Goal: Transaction & Acquisition: Purchase product/service

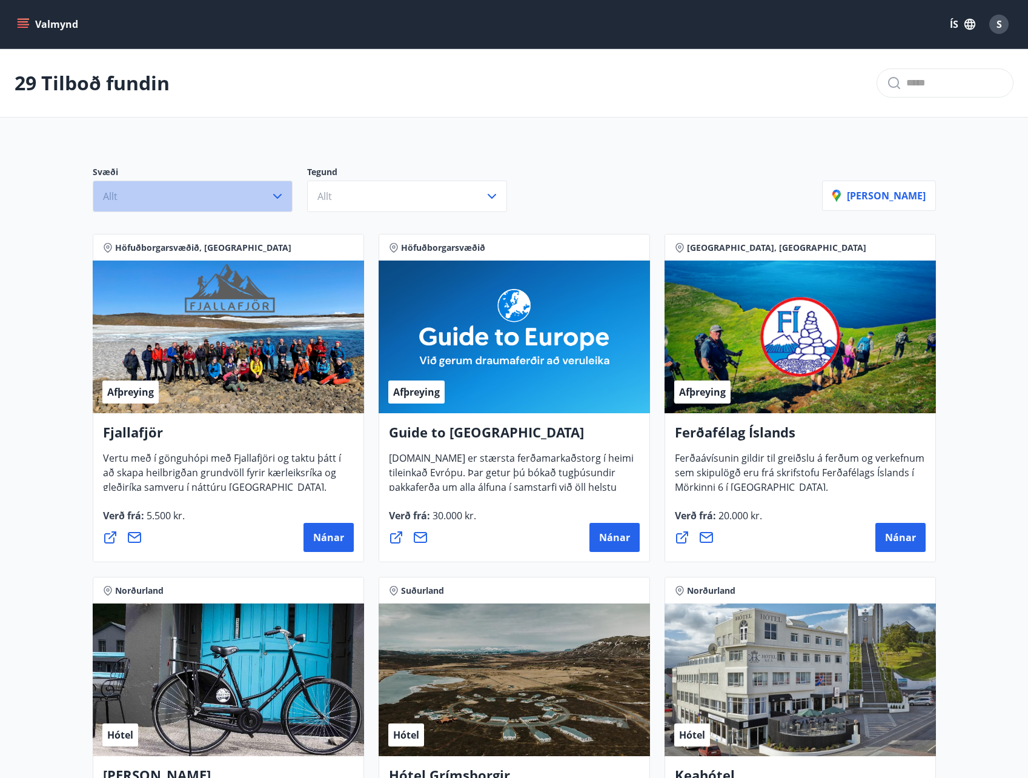
click at [277, 199] on icon "button" at bounding box center [277, 196] width 15 height 15
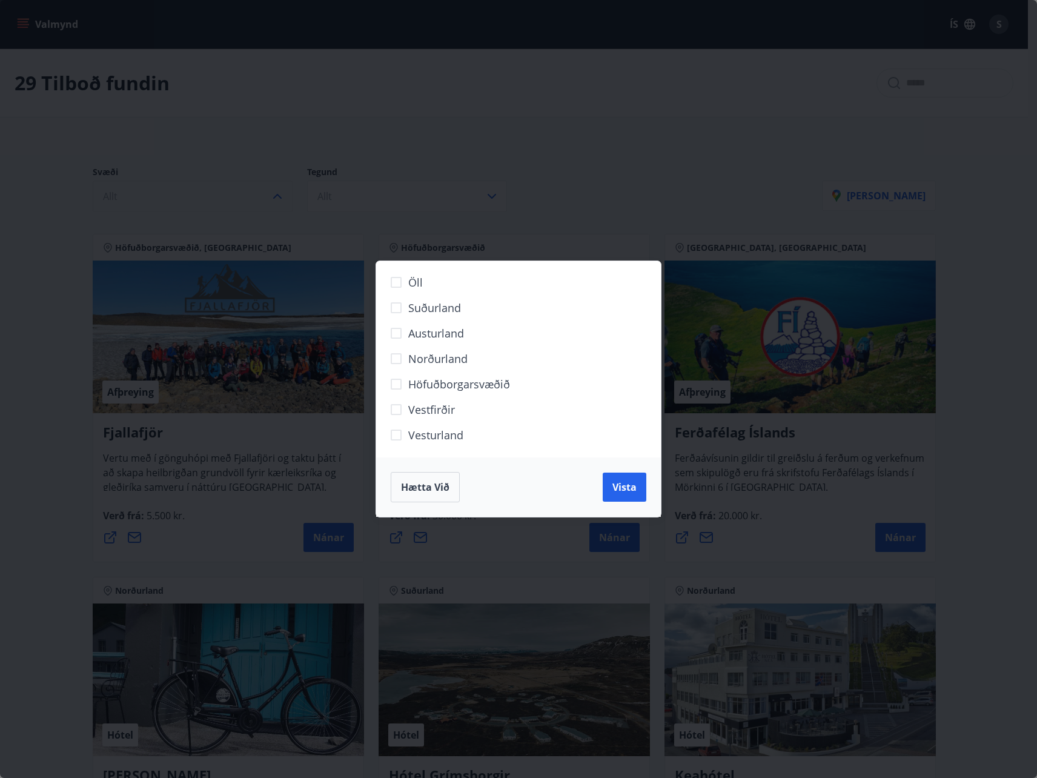
click at [409, 497] on button "Hætta við" at bounding box center [425, 487] width 69 height 30
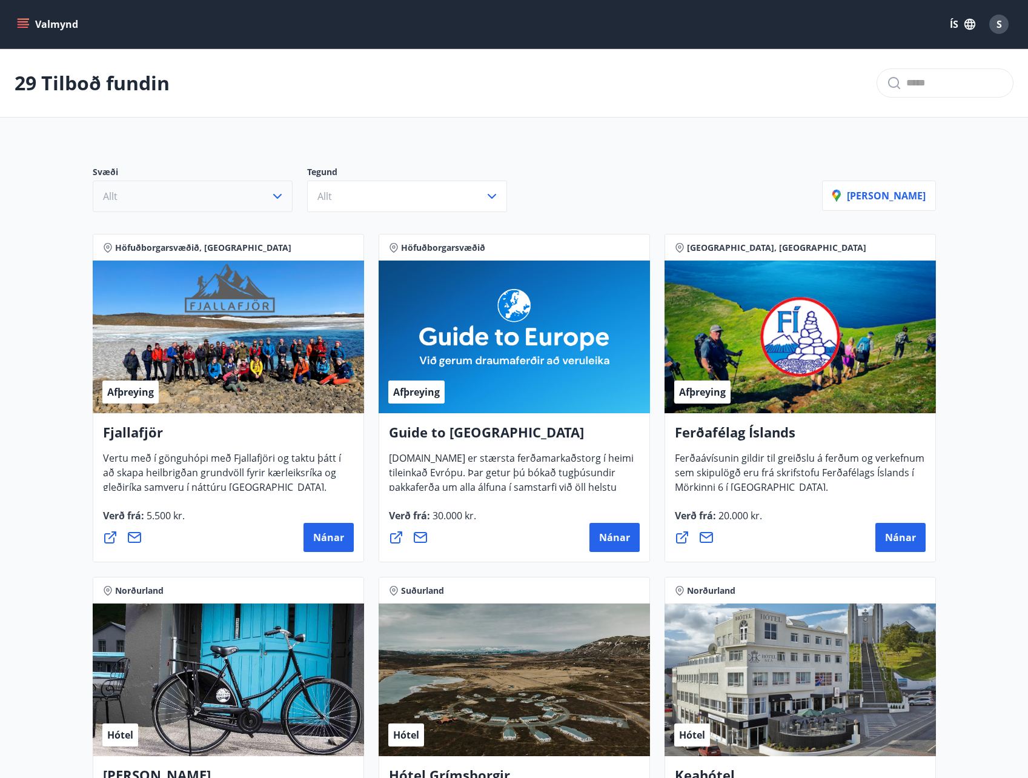
click at [56, 25] on button "Valmynd" at bounding box center [49, 24] width 68 height 22
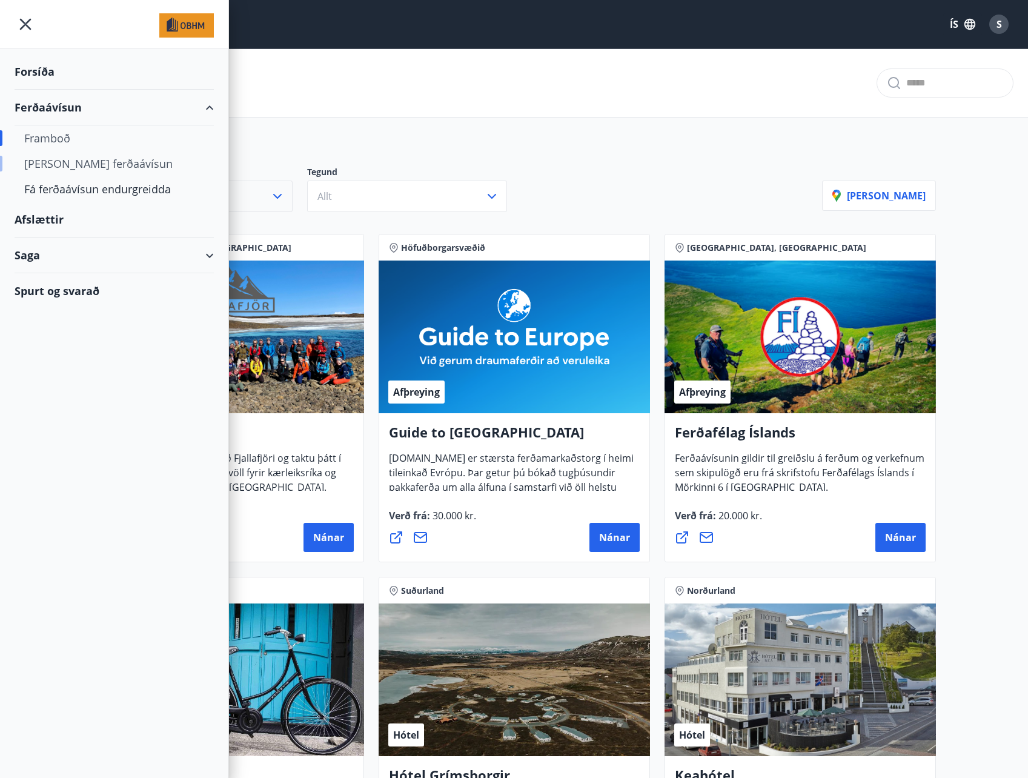
click at [56, 167] on div "[PERSON_NAME] ferðaávísun" at bounding box center [114, 163] width 180 height 25
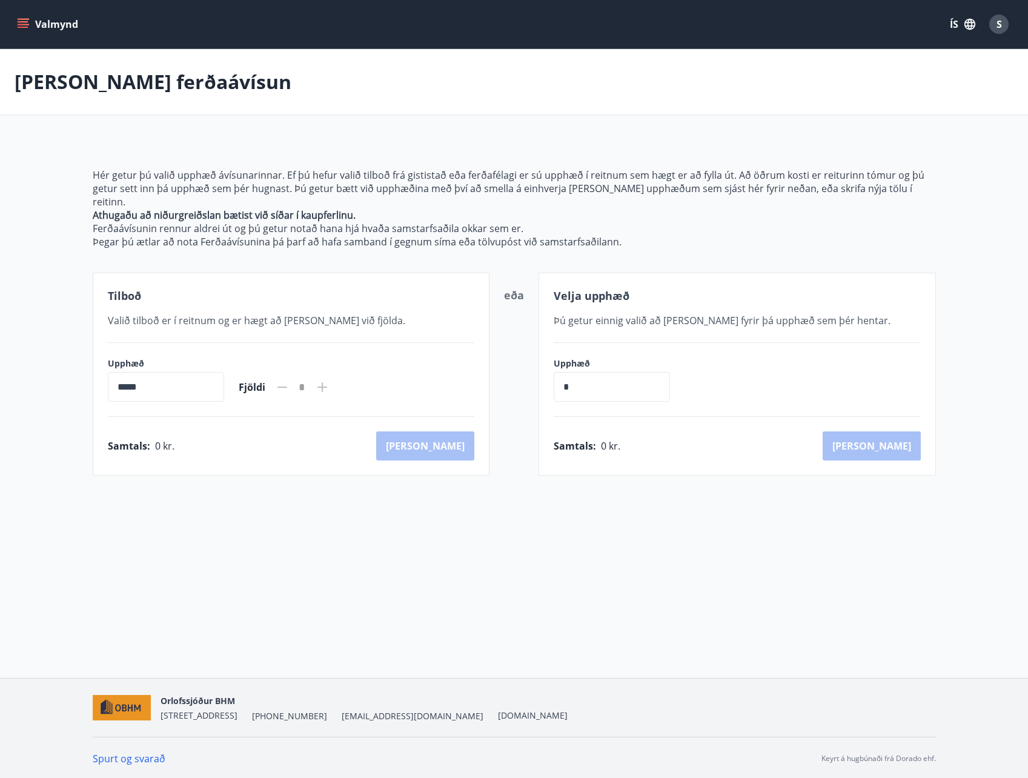
click at [37, 21] on button "Valmynd" at bounding box center [49, 24] width 68 height 22
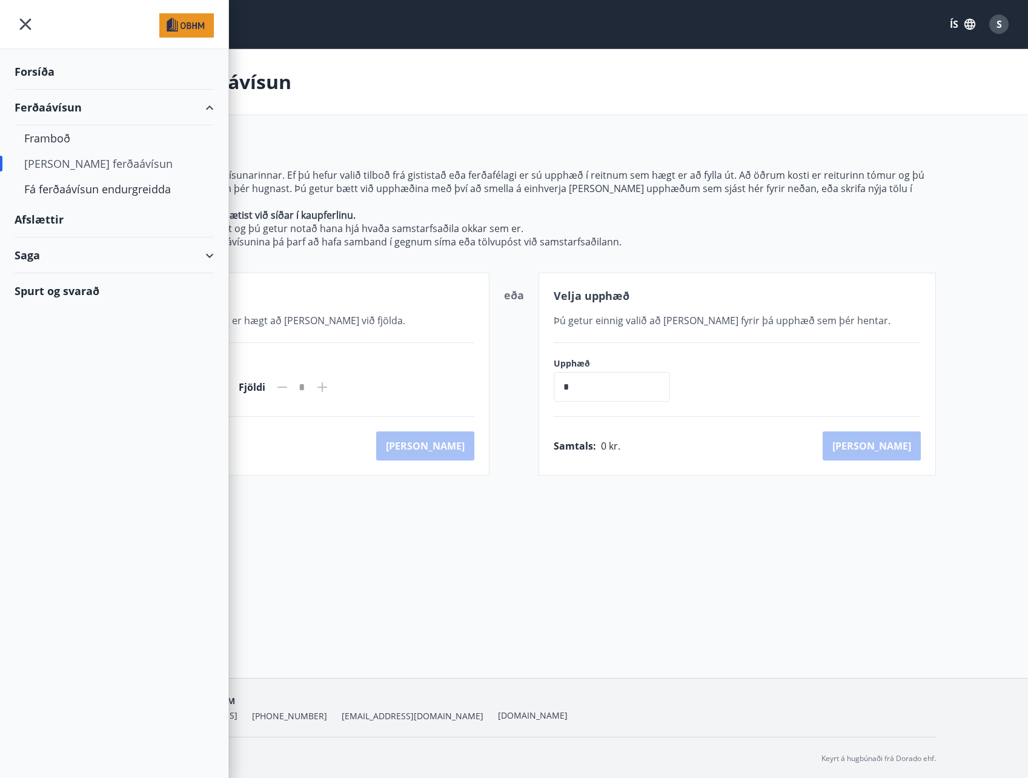
click at [44, 68] on div "Forsíða" at bounding box center [114, 72] width 199 height 36
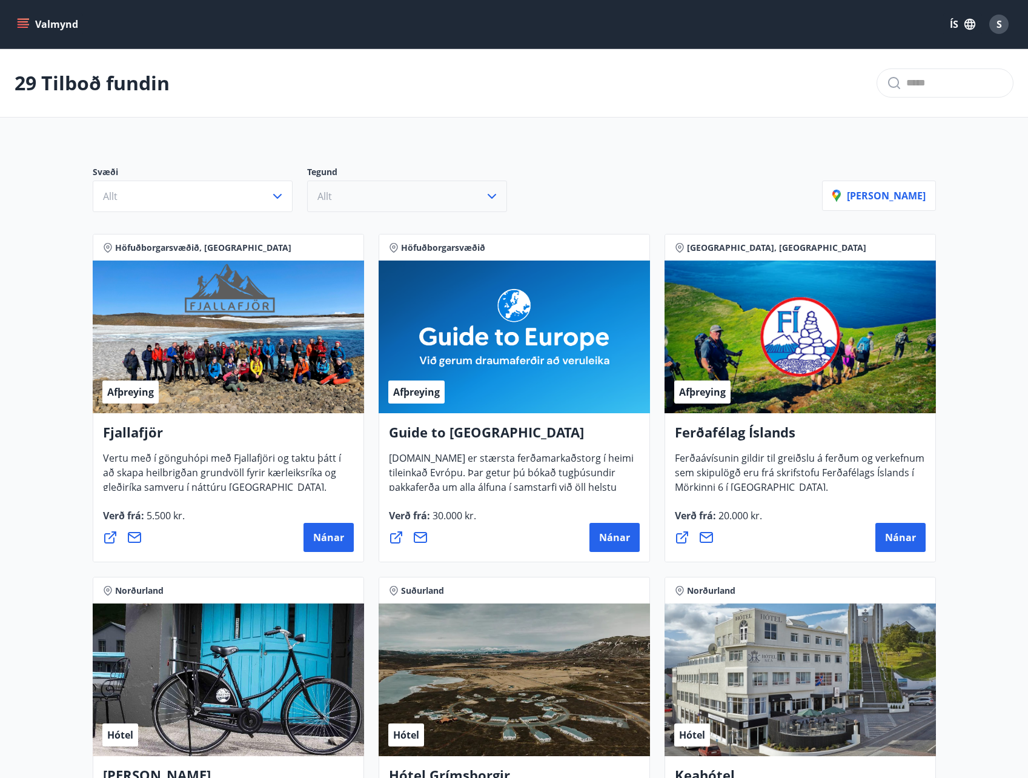
click at [334, 196] on button "Allt" at bounding box center [407, 195] width 200 height 31
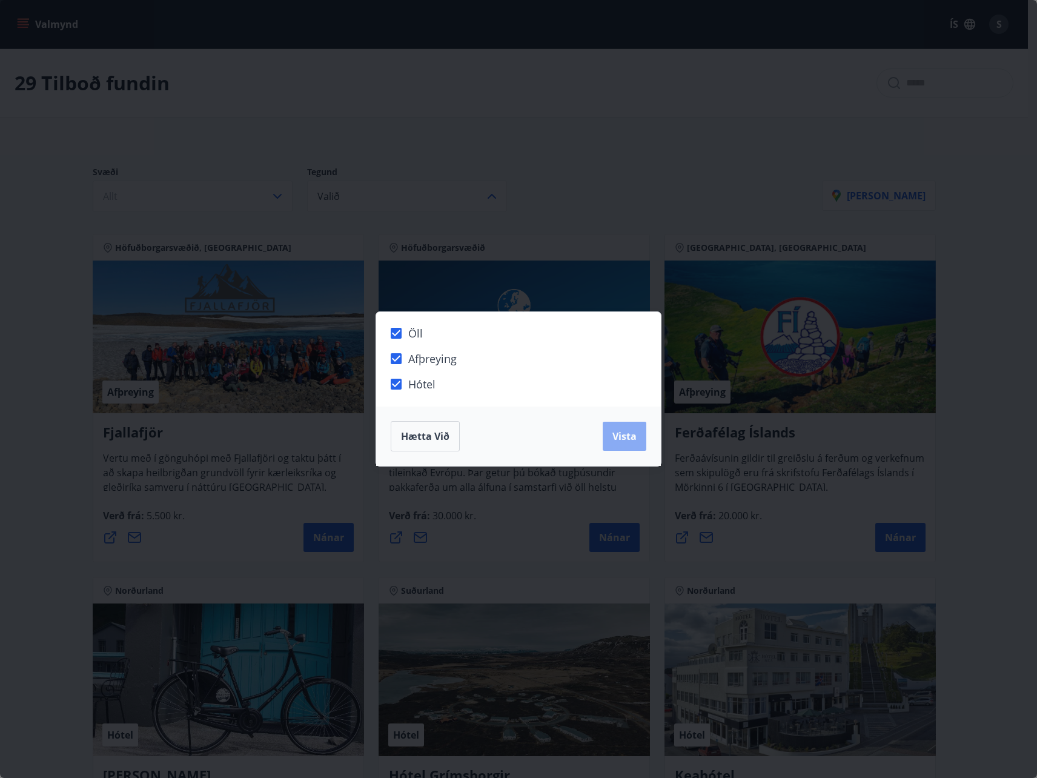
click at [629, 438] on span "Vista" at bounding box center [624, 435] width 24 height 13
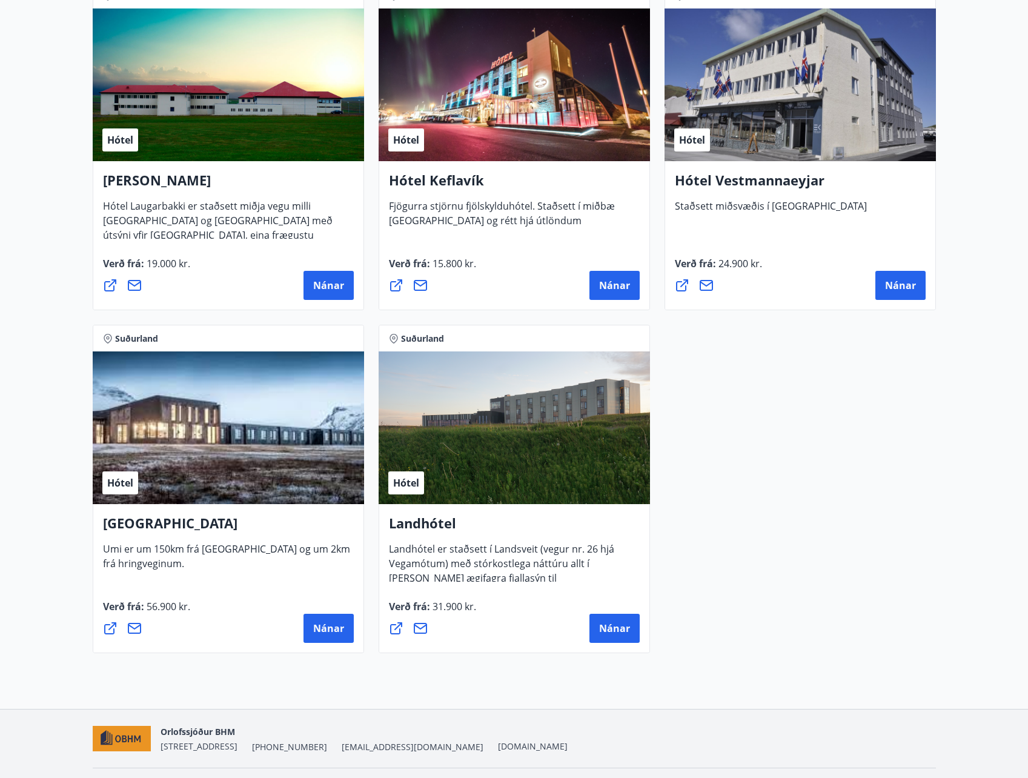
scroll to position [3061, 0]
